Goal: Information Seeking & Learning: Check status

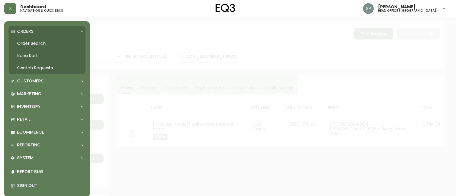
select select "PROCESSING"
drag, startPoint x: 0, startPoint y: 0, endPoint x: 32, endPoint y: 43, distance: 53.9
click at [32, 43] on link "Order Search" at bounding box center [47, 43] width 77 height 12
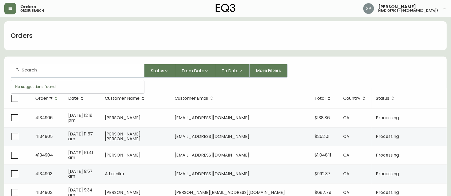
click at [74, 70] on input "text" at bounding box center [81, 70] width 118 height 5
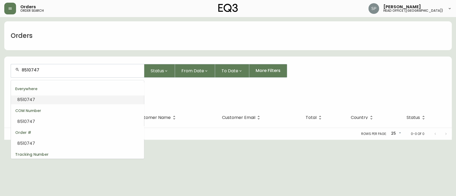
click at [67, 72] on input "8510747" at bounding box center [81, 70] width 118 height 5
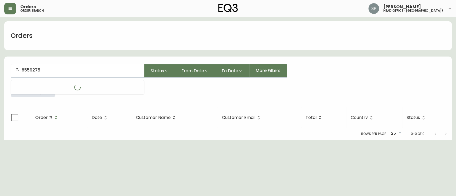
type input "8556275"
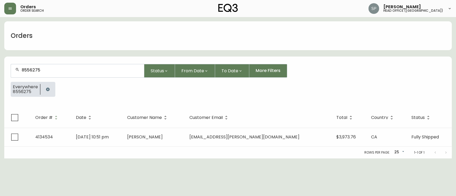
click at [57, 69] on input "8556275" at bounding box center [81, 70] width 118 height 5
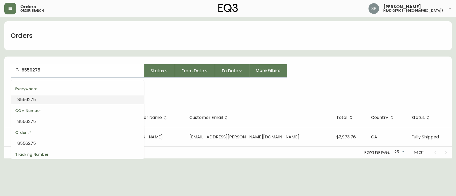
click at [56, 69] on input "8556275" at bounding box center [81, 70] width 118 height 5
type input "8555"
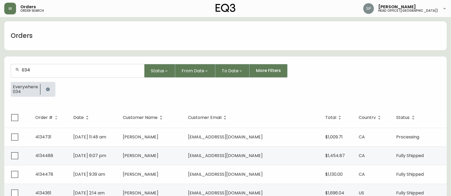
type input "0348"
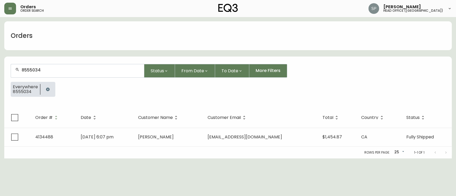
click at [43, 67] on div "8555034" at bounding box center [77, 70] width 133 height 13
type input "8555034855"
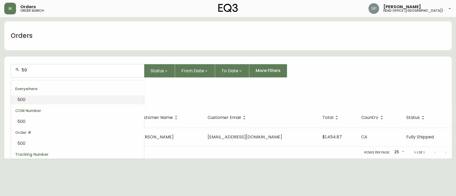
type input "5"
click at [47, 69] on input "8555000" at bounding box center [81, 70] width 118 height 5
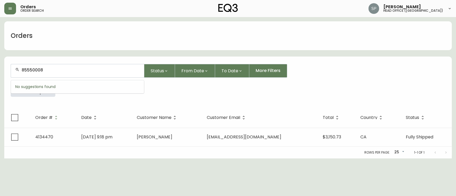
type input "855500085"
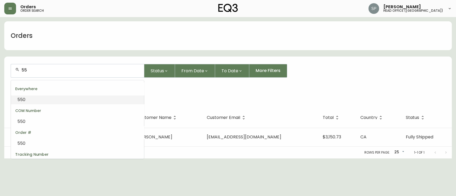
type input "5"
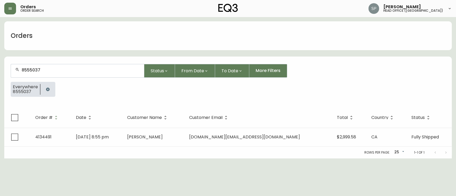
click at [47, 71] on input "8555037" at bounding box center [81, 70] width 118 height 5
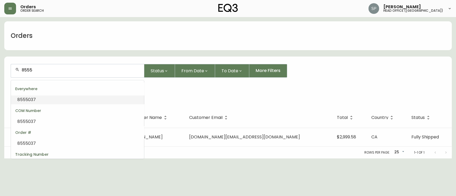
type input "85552"
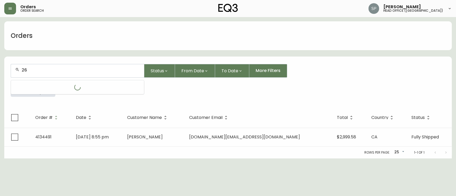
type input "2"
type input "8555226"
